Goal: Task Accomplishment & Management: Manage account settings

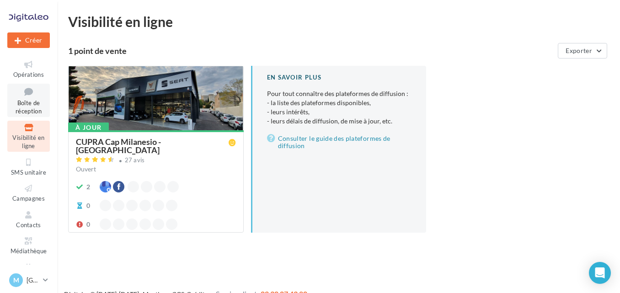
click at [35, 100] on span "Boîte de réception" at bounding box center [29, 107] width 26 height 16
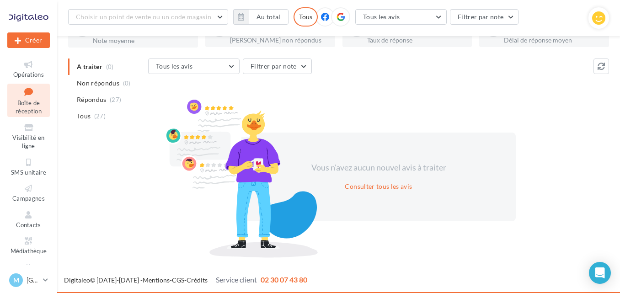
scroll to position [75, 0]
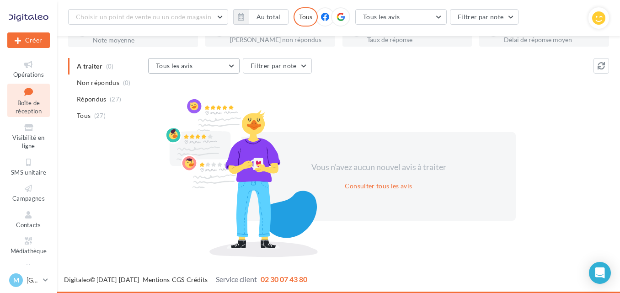
click at [229, 63] on button "Tous les avis" at bounding box center [193, 66] width 91 height 16
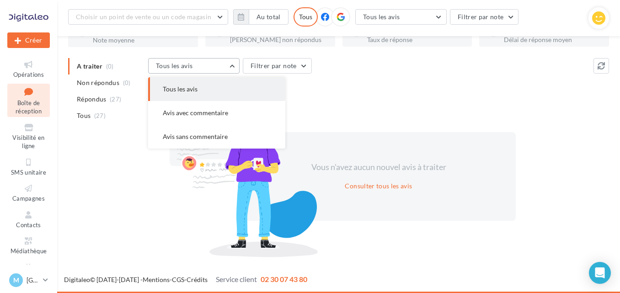
click at [229, 63] on button "Tous les avis" at bounding box center [193, 66] width 91 height 16
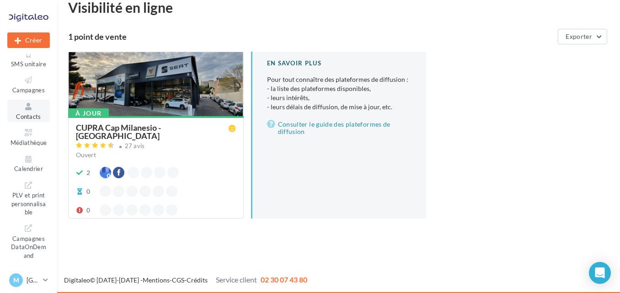
scroll to position [15, 0]
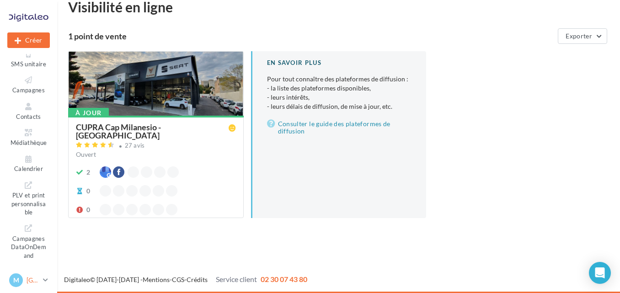
click at [47, 279] on icon at bounding box center [45, 280] width 5 height 8
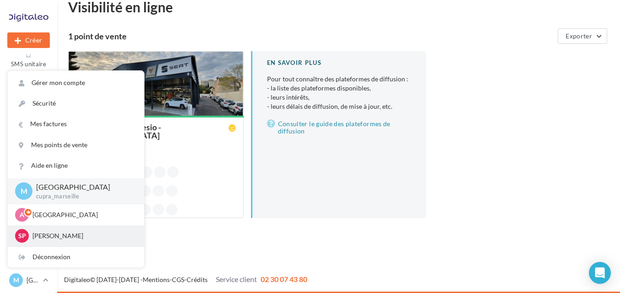
click at [99, 235] on p "Stéphanie COZZOLINO" at bounding box center [82, 235] width 101 height 9
